Goal: Transaction & Acquisition: Book appointment/travel/reservation

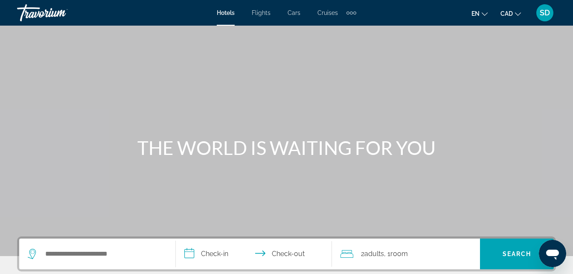
scroll to position [239, 0]
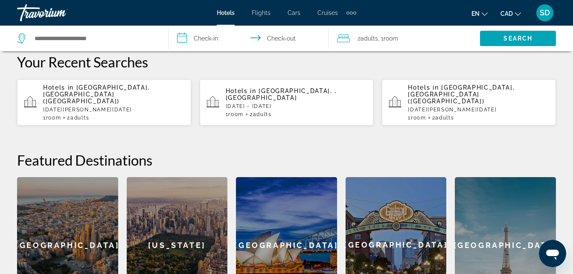
click at [113, 107] on p "[DATE][PERSON_NAME][DATE]" at bounding box center [113, 110] width 141 height 6
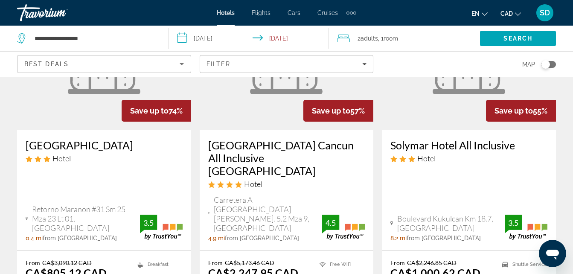
scroll to position [114, 0]
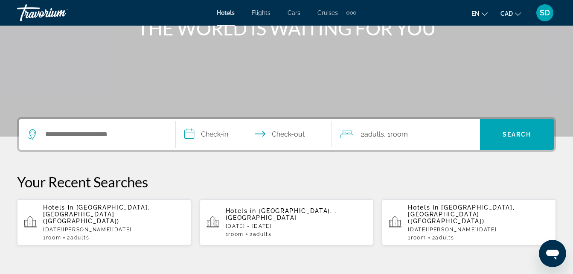
scroll to position [120, 0]
click at [110, 209] on span "[GEOGRAPHIC_DATA], [GEOGRAPHIC_DATA] ([GEOGRAPHIC_DATA])" at bounding box center [96, 213] width 107 height 20
